Goal: Navigation & Orientation: Find specific page/section

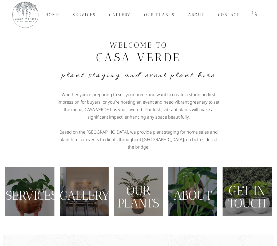
click at [232, 71] on h4 "Plant Staging and Event Plant Hire" at bounding box center [138, 75] width 266 height 11
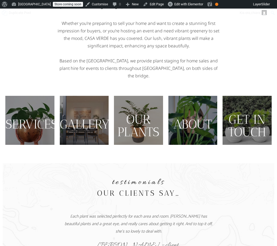
scroll to position [71, 0]
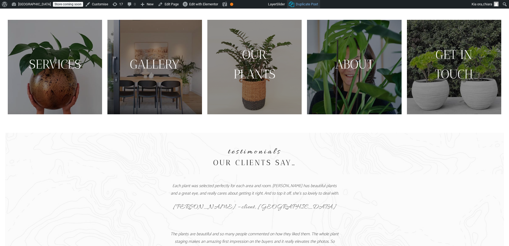
scroll to position [133, 0]
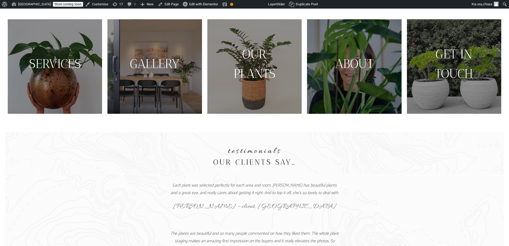
click at [101, 164] on section "testimonials our clients say…" at bounding box center [254, 152] width 499 height 41
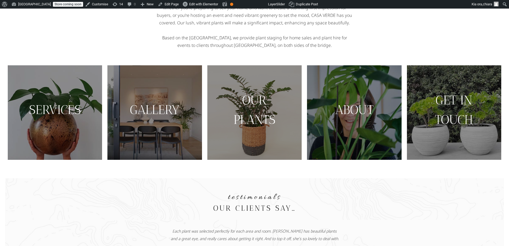
scroll to position [86, 0]
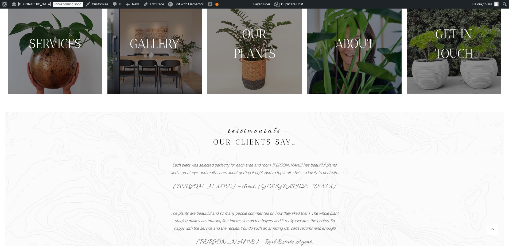
scroll to position [152, 0]
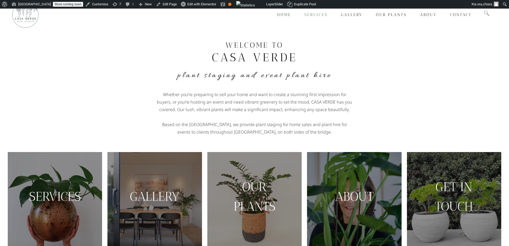
click at [318, 14] on span "Services" at bounding box center [315, 14] width 23 height 5
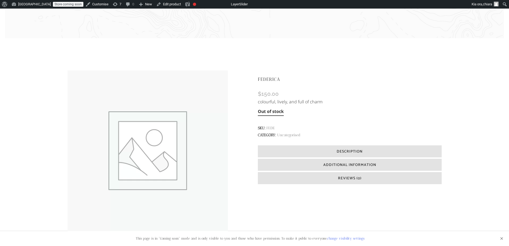
scroll to position [81, 0]
click at [383, 150] on h6 "Description" at bounding box center [350, 151] width 184 height 12
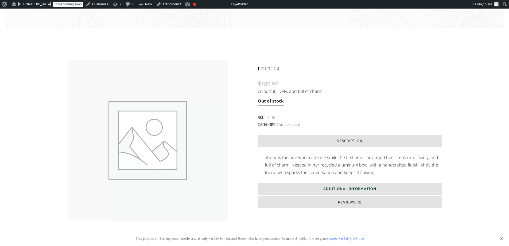
scroll to position [91, 0]
click at [372, 193] on h6 "Additional Information" at bounding box center [350, 188] width 184 height 12
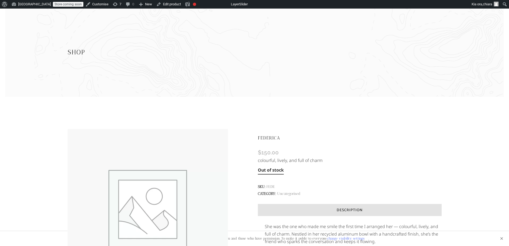
scroll to position [0, 0]
